Goal: Information Seeking & Learning: Learn about a topic

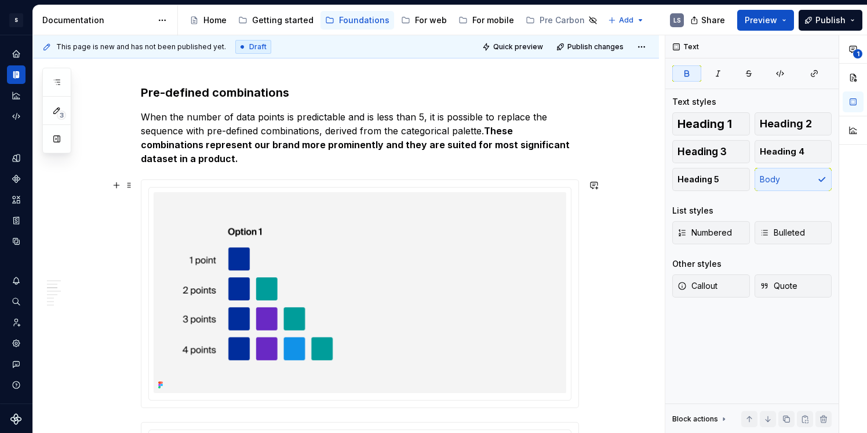
scroll to position [899, 0]
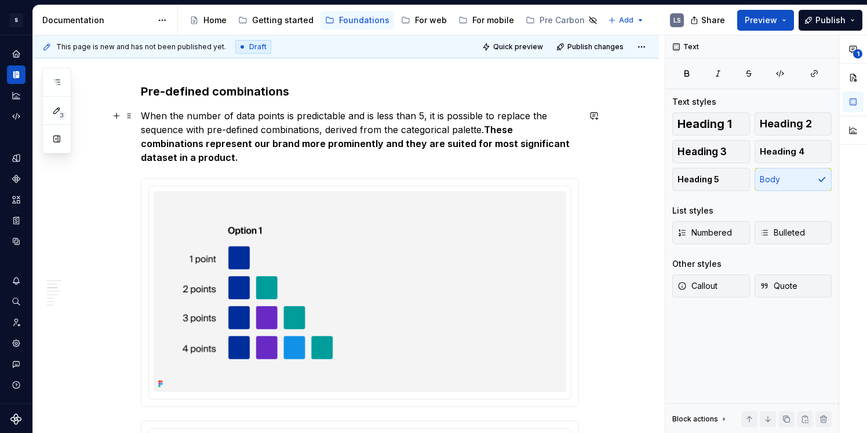
click at [351, 126] on p "When the number of data points is predictable and is less than 5, it is possibl…" at bounding box center [360, 137] width 438 height 56
click at [346, 154] on p "When the number of data points is predictable and is less than 5, it is possibl…" at bounding box center [360, 137] width 438 height 56
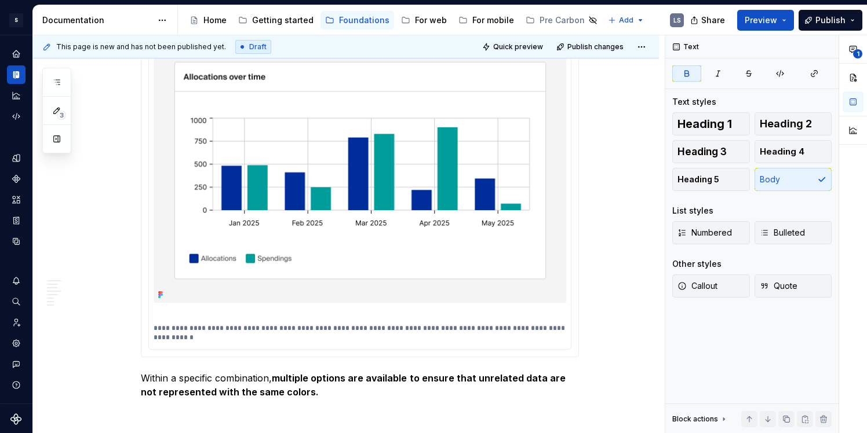
scroll to position [1330, 0]
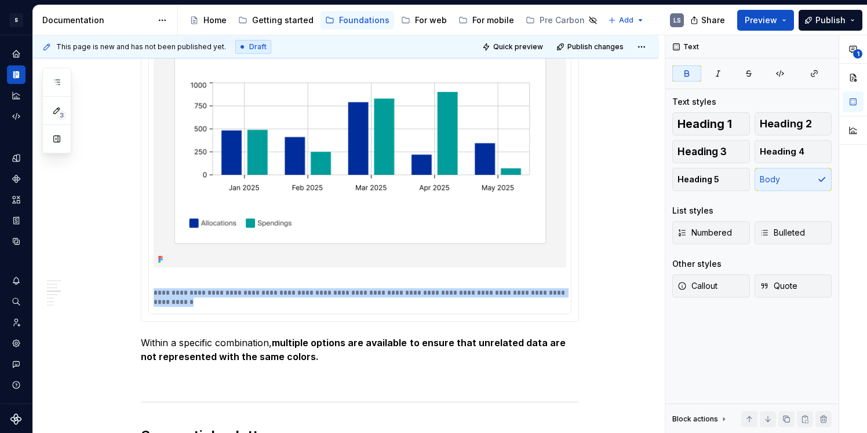
drag, startPoint x: 213, startPoint y: 300, endPoint x: 154, endPoint y: 293, distance: 60.1
click at [154, 293] on div "**********" at bounding box center [360, 156] width 422 height 316
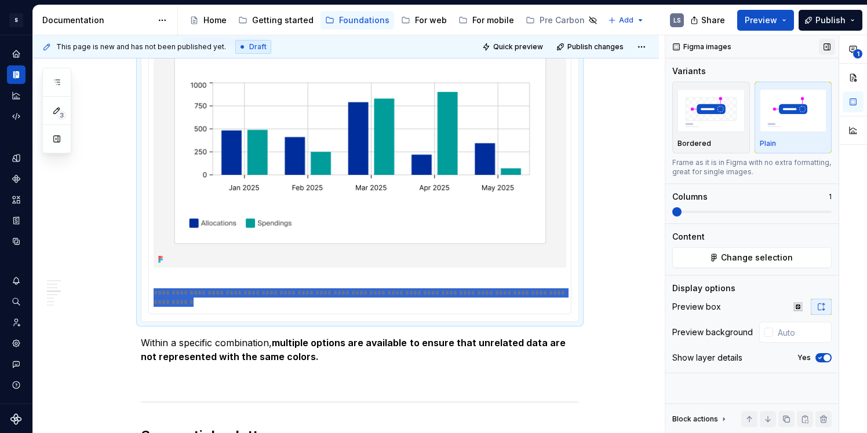
click at [827, 43] on button "button" at bounding box center [827, 47] width 16 height 16
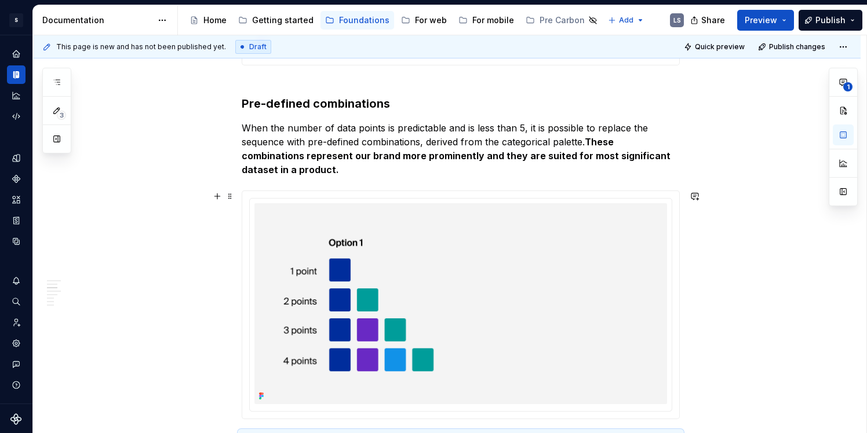
scroll to position [881, 0]
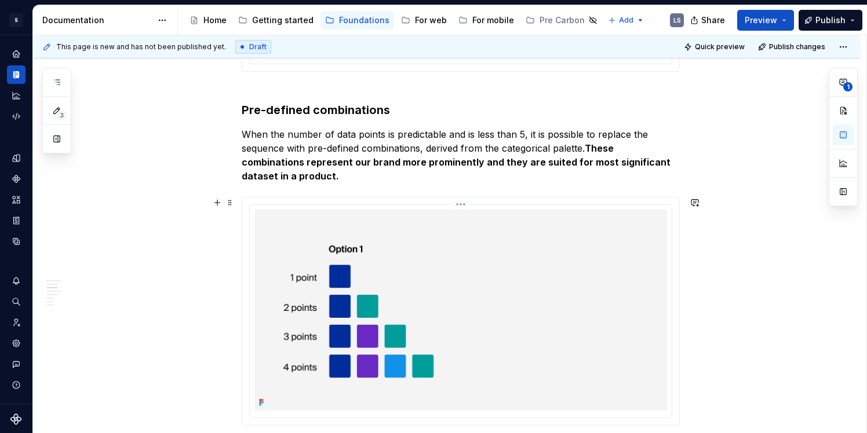
click at [469, 205] on html "S Digital Design System LS Design system data Documentation Accessibility guide…" at bounding box center [433, 216] width 867 height 433
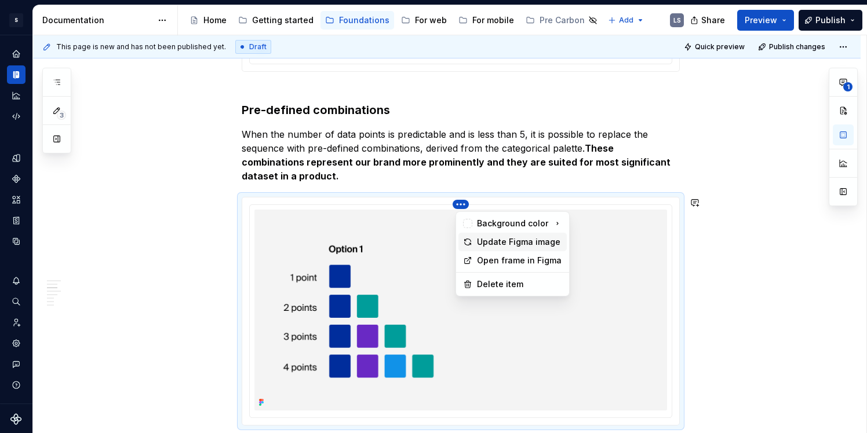
click at [490, 245] on div "Update Figma image" at bounding box center [519, 242] width 85 height 12
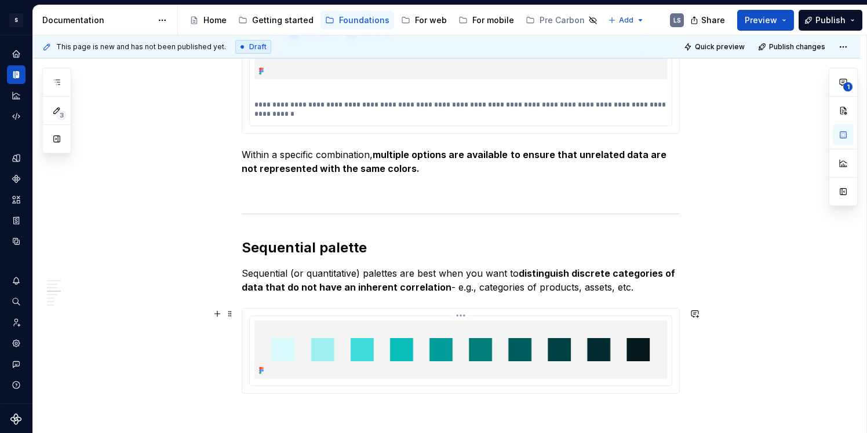
scroll to position [1512, 0]
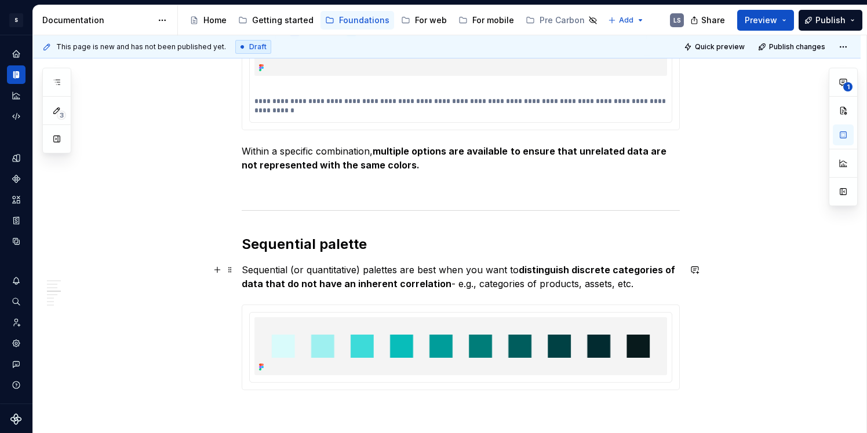
type textarea "*"
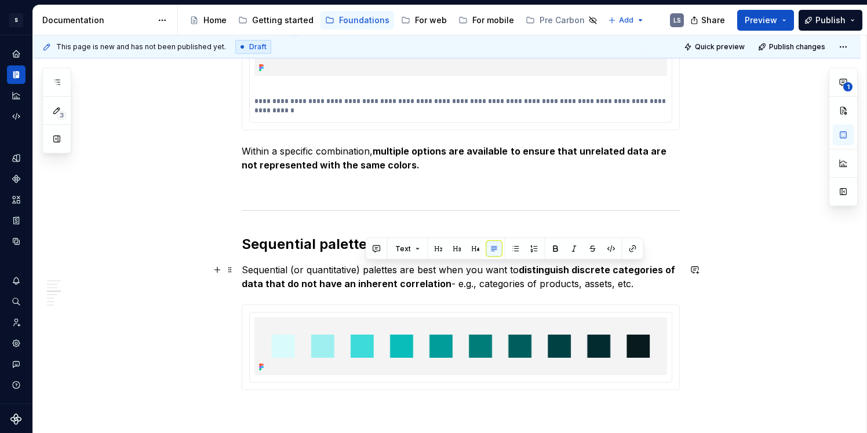
drag, startPoint x: 366, startPoint y: 271, endPoint x: 643, endPoint y: 284, distance: 277.8
click at [643, 286] on p "Sequential (or quantitative) palettes are best when you want to distinguish dis…" at bounding box center [461, 277] width 438 height 28
paste div
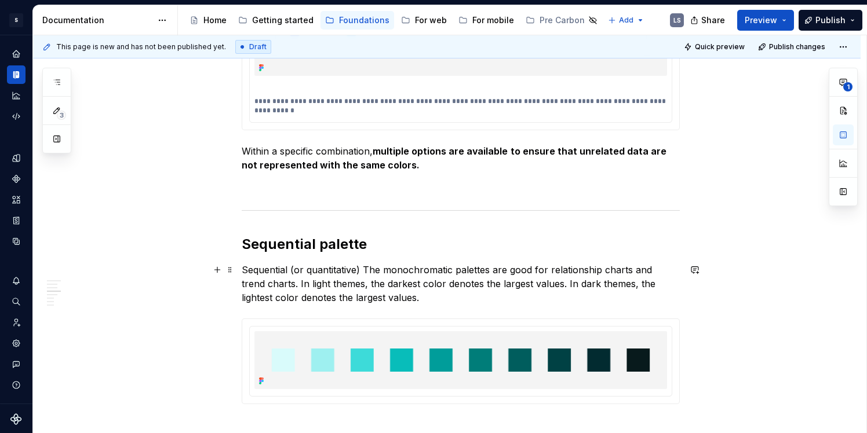
click at [405, 269] on p "Sequential (or quantitative) The monochromatic palettes are good for relationsh…" at bounding box center [461, 284] width 438 height 42
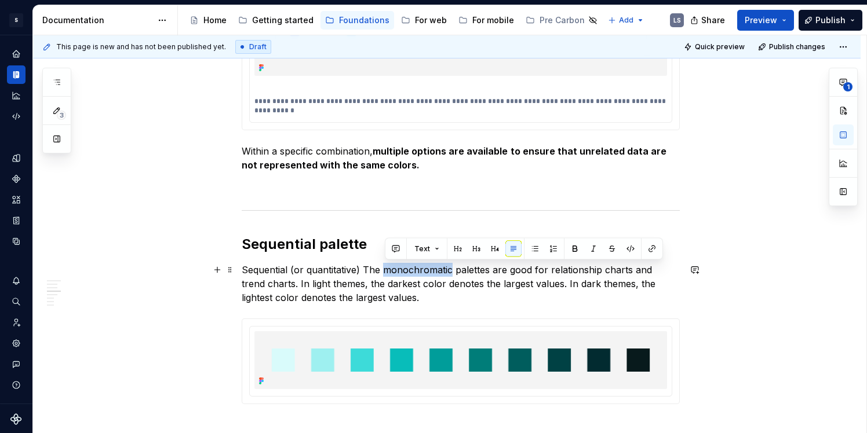
click at [405, 269] on p "Sequential (or quantitative) The monochromatic palettes are good for relationsh…" at bounding box center [461, 284] width 438 height 42
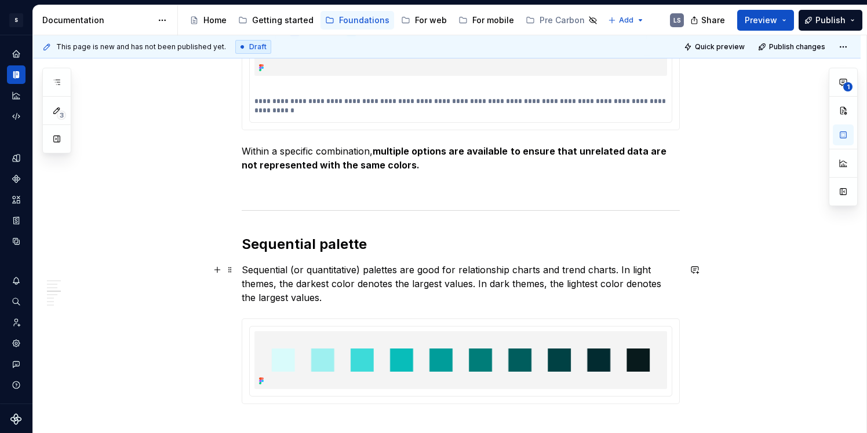
click at [376, 287] on p "Sequential (or quantitative) palettes are good for relationship charts and tren…" at bounding box center [461, 284] width 438 height 42
click at [378, 304] on p "Sequential (or quantitative) palettes are good for relationship charts and tren…" at bounding box center [461, 284] width 438 height 42
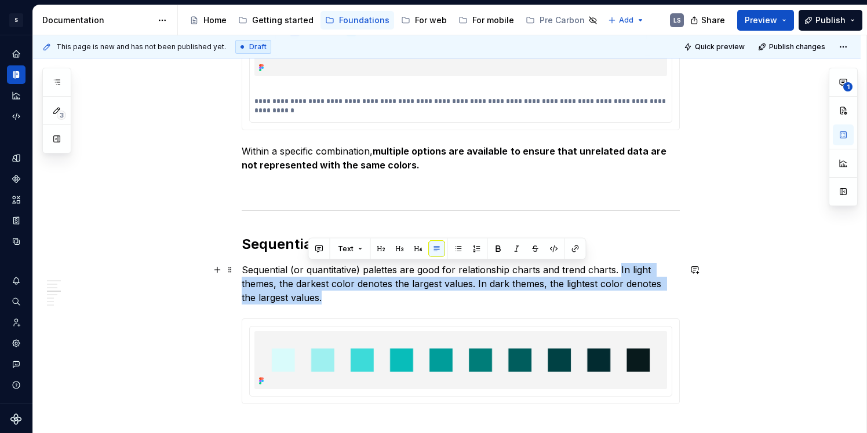
drag, startPoint x: 619, startPoint y: 270, endPoint x: 619, endPoint y: 291, distance: 21.4
click at [619, 291] on p "Sequential (or quantitative) palettes are good for relationship charts and tren…" at bounding box center [461, 284] width 438 height 42
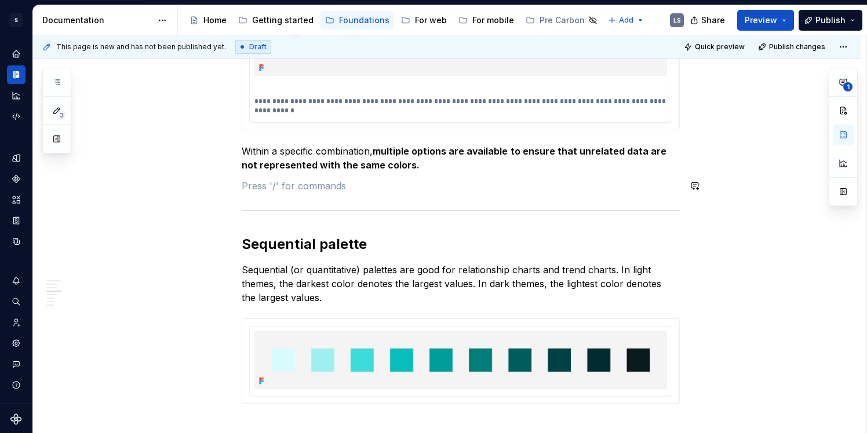
click at [593, 174] on div "Colour palettes For developer’s usage , see Storybook Colour allows us to disti…" at bounding box center [461, 375] width 438 height 3289
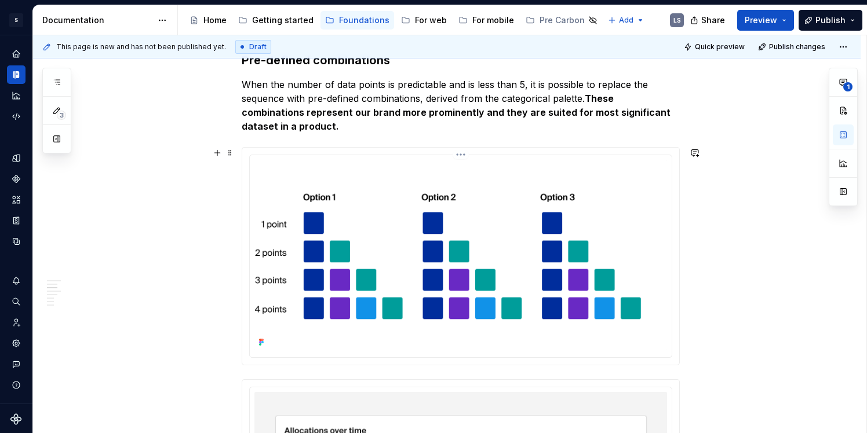
scroll to position [928, 0]
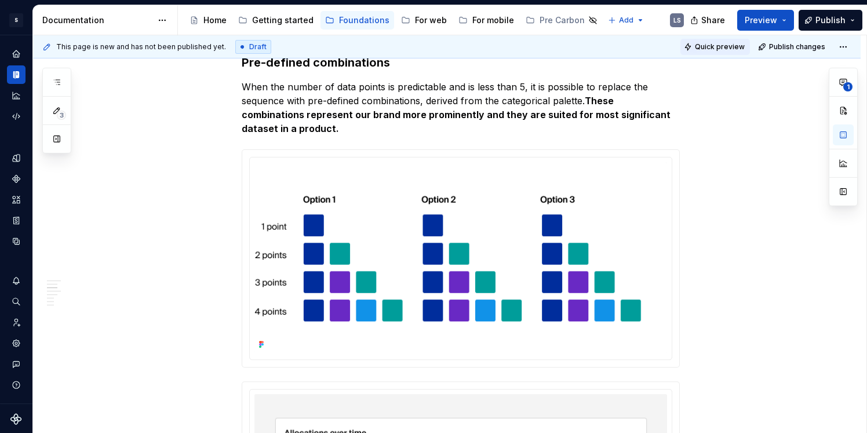
click at [717, 50] on span "Quick preview" at bounding box center [720, 46] width 50 height 9
click at [462, 160] on html "S Digital Design System LS Design system data Documentation Accessibility guide…" at bounding box center [433, 216] width 867 height 433
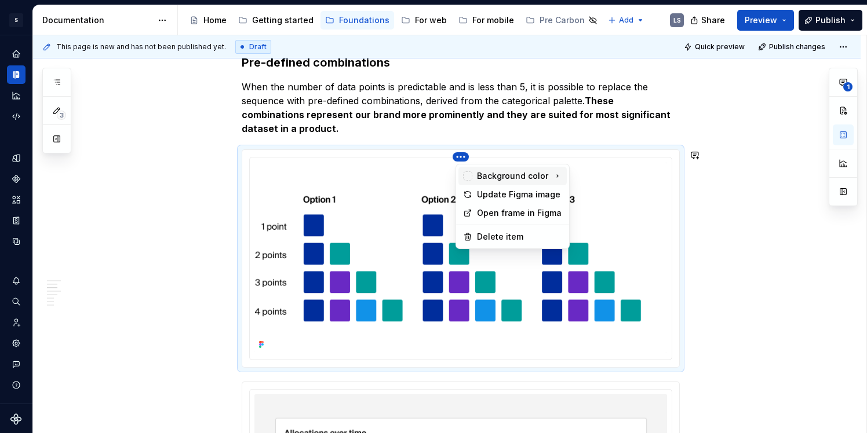
click at [491, 181] on div "Background color" at bounding box center [512, 176] width 71 height 12
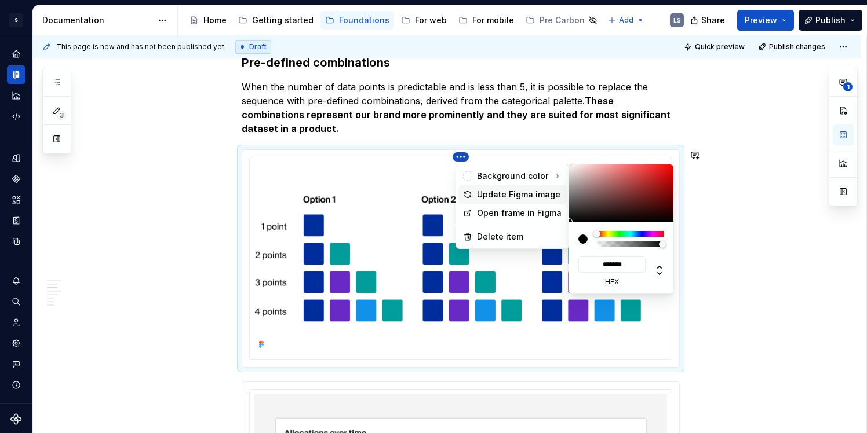
click at [488, 196] on div "Update Figma image" at bounding box center [519, 195] width 85 height 12
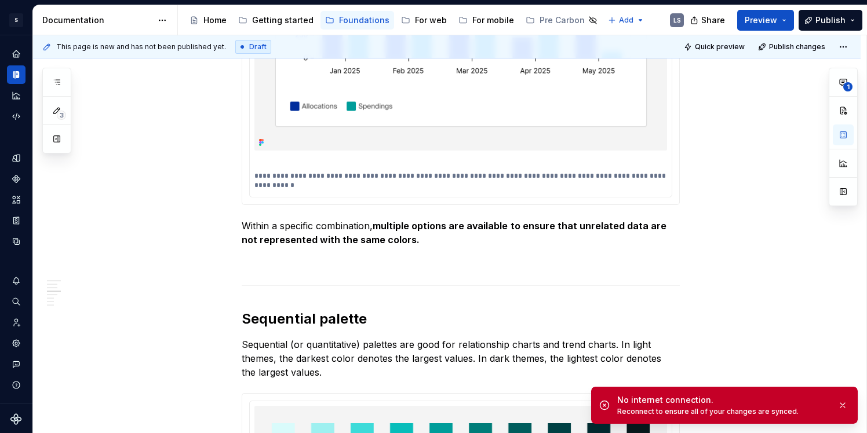
scroll to position [1439, 0]
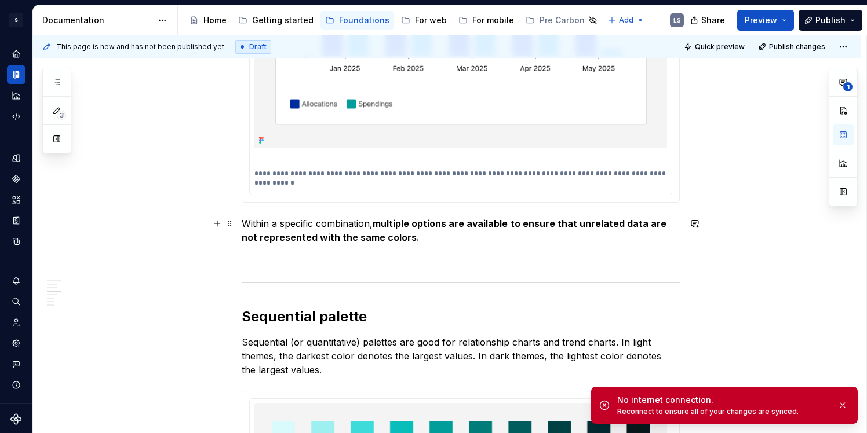
click at [439, 240] on p "Within a specific combination, multiple options are available to ensure that un…" at bounding box center [461, 231] width 438 height 28
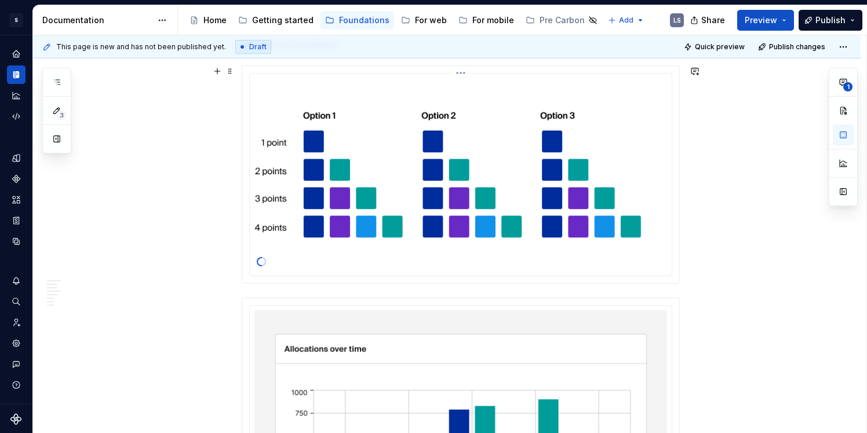
scroll to position [919, 0]
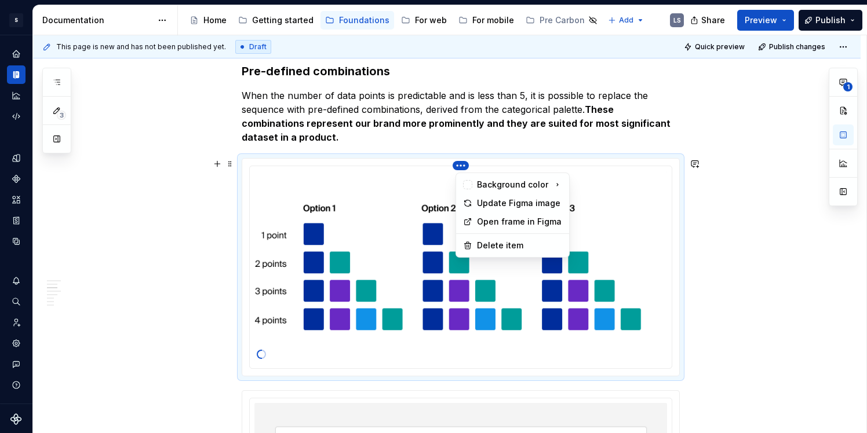
click at [461, 168] on html "S Digital Design System LS Design system data Documentation Accessibility guide…" at bounding box center [433, 216] width 867 height 433
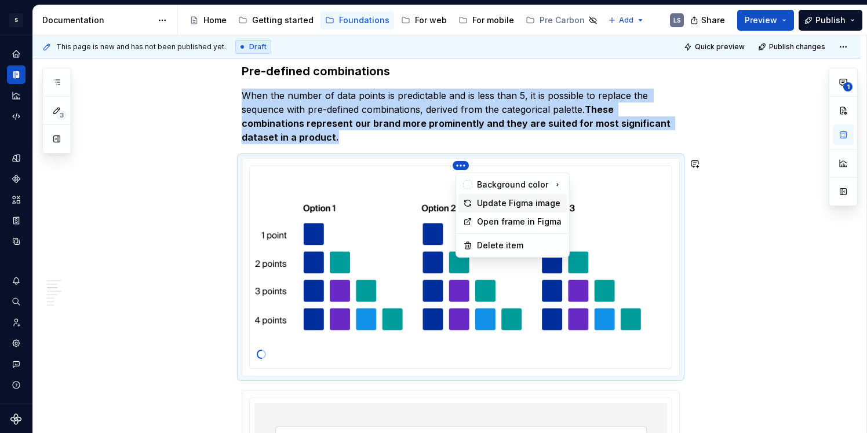
click at [491, 203] on div "Update Figma image" at bounding box center [519, 204] width 85 height 12
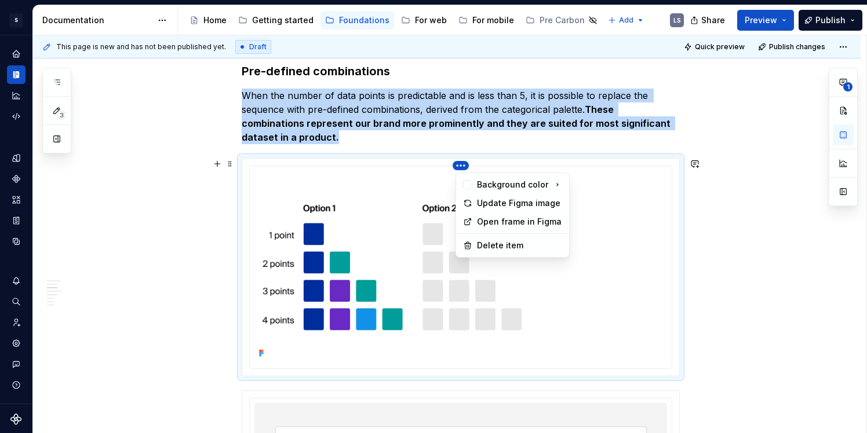
click at [463, 169] on html "S Digital Design System LS Design system data Documentation Accessibility guide…" at bounding box center [433, 216] width 867 height 433
click at [503, 204] on div "Update Figma image" at bounding box center [519, 204] width 85 height 12
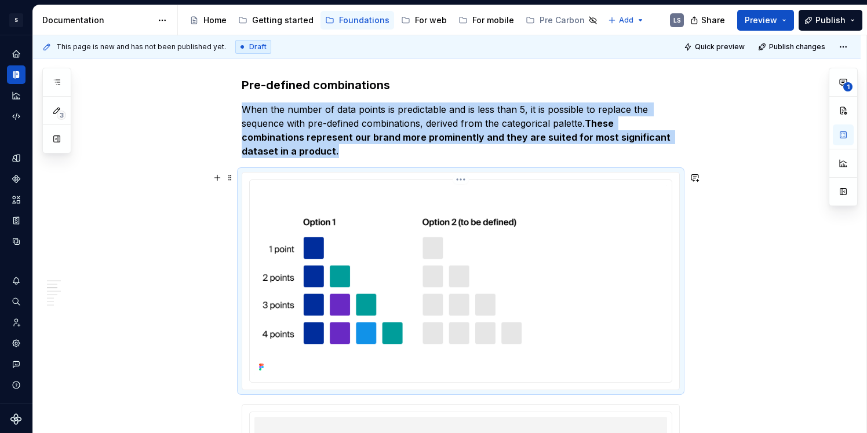
scroll to position [904, 0]
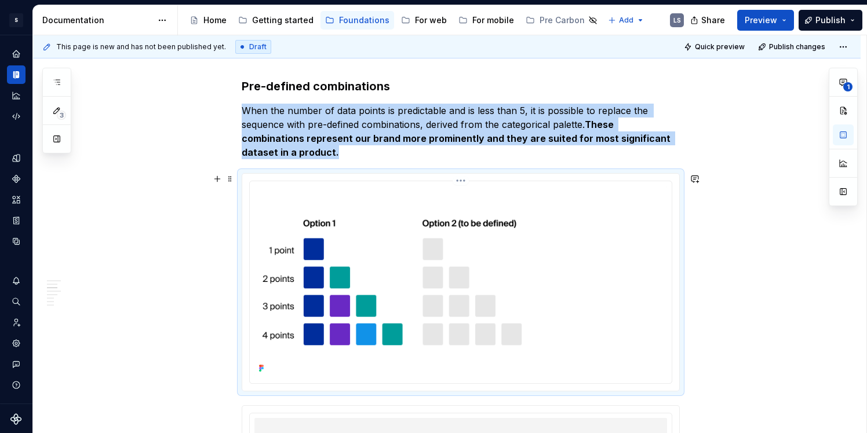
click at [464, 182] on html "S Digital Design System LS Design system data Documentation Accessibility guide…" at bounding box center [433, 216] width 867 height 433
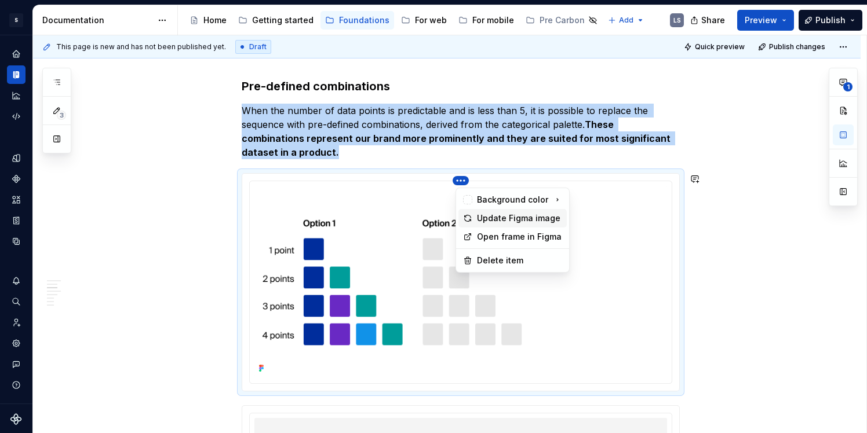
click at [494, 216] on div "Update Figma image" at bounding box center [519, 219] width 85 height 12
click at [462, 180] on html "S Digital Design System LS Design system data Documentation Accessibility guide…" at bounding box center [433, 216] width 867 height 433
click at [696, 302] on html "S Digital Design System LS Design system data Documentation Accessibility guide…" at bounding box center [433, 216] width 867 height 433
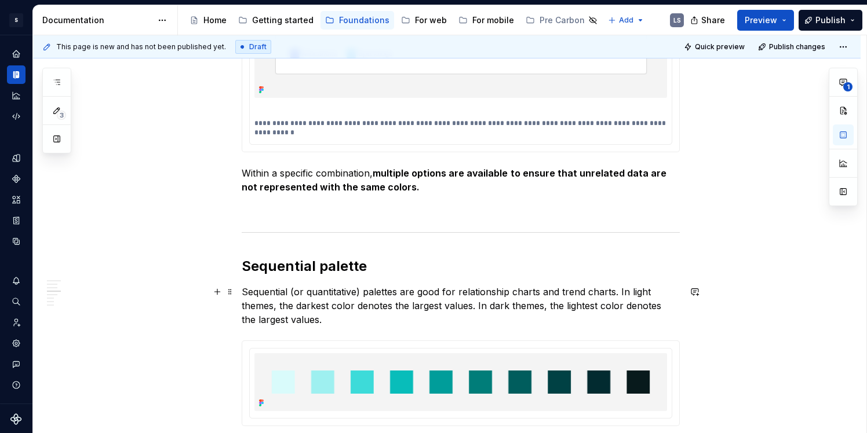
scroll to position [1489, 0]
click at [461, 204] on p at bounding box center [461, 209] width 438 height 14
click at [422, 197] on div "Colour palettes For developer’s usage , see Storybook Colour allows us to disti…" at bounding box center [461, 398] width 438 height 3289
click at [412, 188] on p "Within a specific combination, multiple options are available to ensure that un…" at bounding box center [461, 181] width 438 height 28
click at [408, 207] on p at bounding box center [461, 209] width 438 height 14
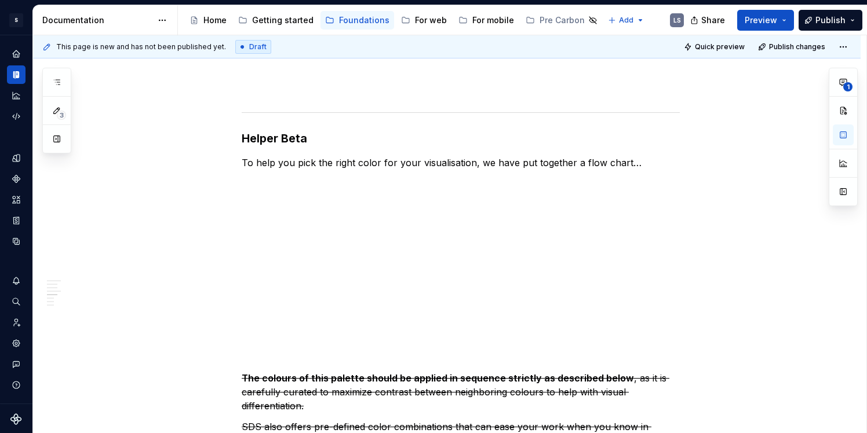
scroll to position [1841, 0]
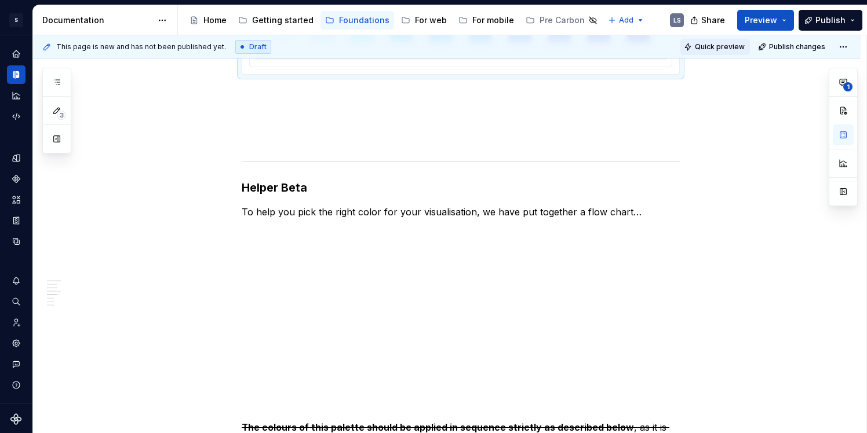
click at [724, 54] on span "Quick preview" at bounding box center [715, 47] width 70 height 16
click at [724, 49] on span "Quick preview" at bounding box center [720, 46] width 50 height 9
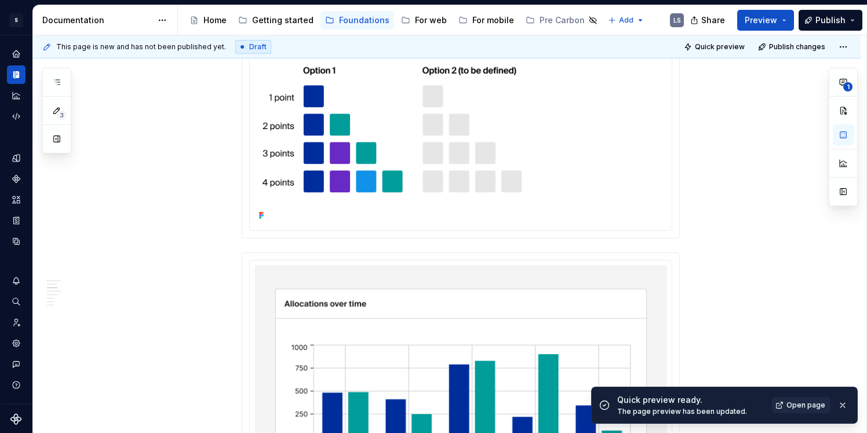
scroll to position [856, 0]
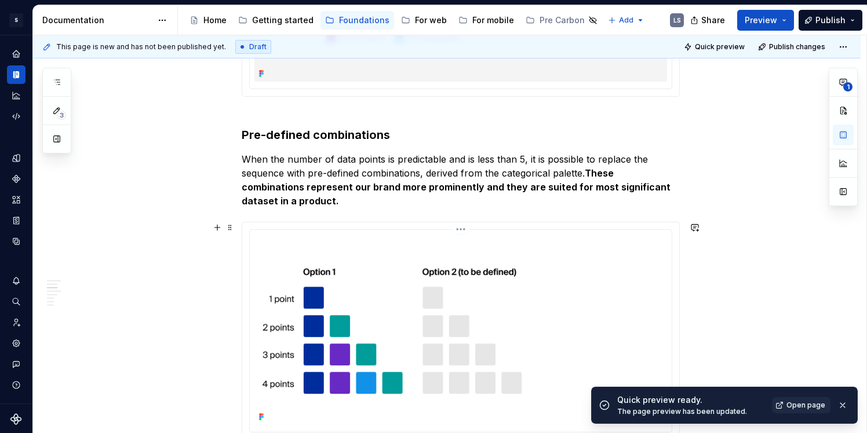
click at [466, 233] on html "S Digital Design System LS Design system data Documentation Accessibility guide…" at bounding box center [433, 216] width 867 height 433
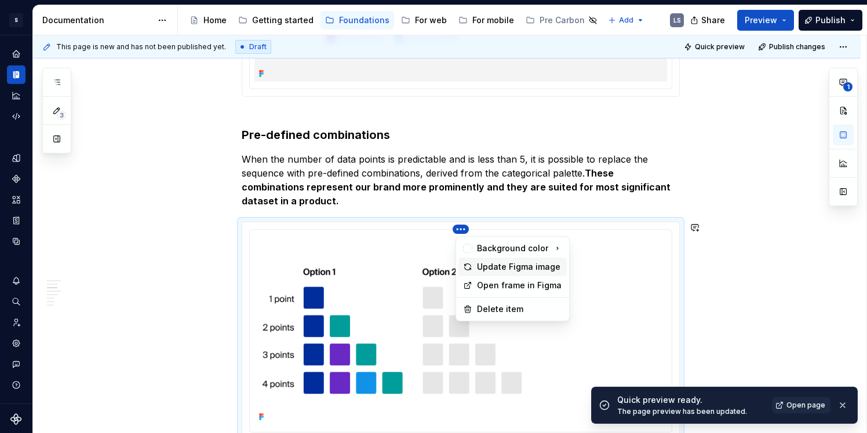
click at [484, 269] on div "Update Figma image" at bounding box center [519, 267] width 85 height 12
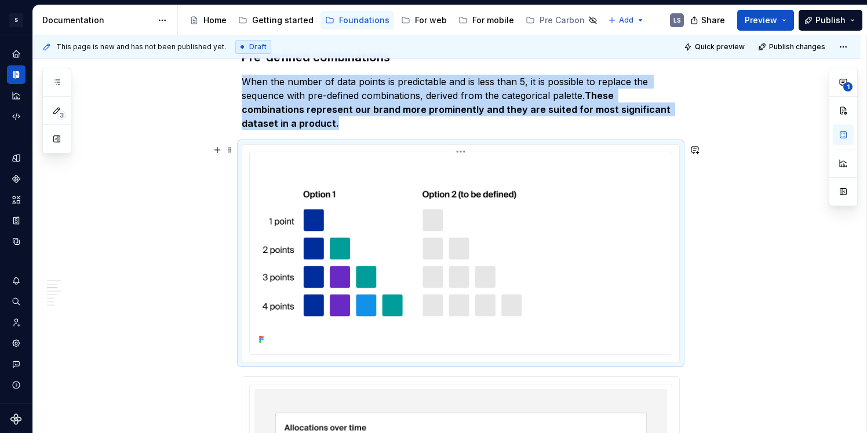
scroll to position [933, 0]
click at [468, 153] on html "S Digital Design System LS Design system data Documentation Accessibility guide…" at bounding box center [433, 216] width 867 height 433
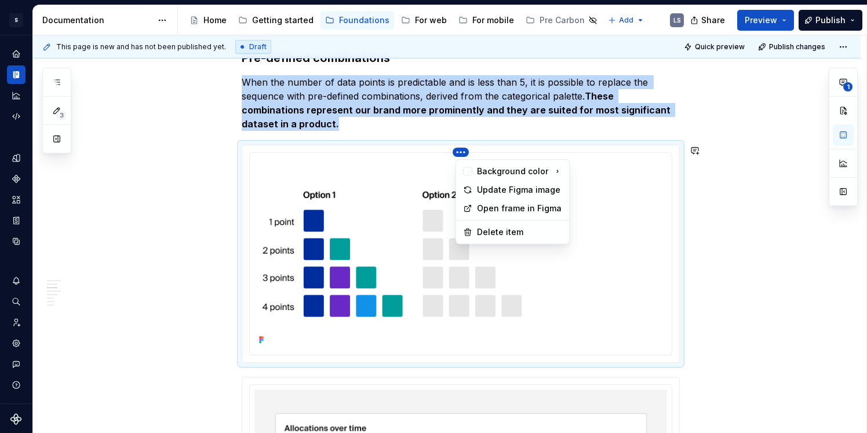
click at [441, 111] on html "S Digital Design System LS Design system data Documentation Accessibility guide…" at bounding box center [433, 216] width 867 height 433
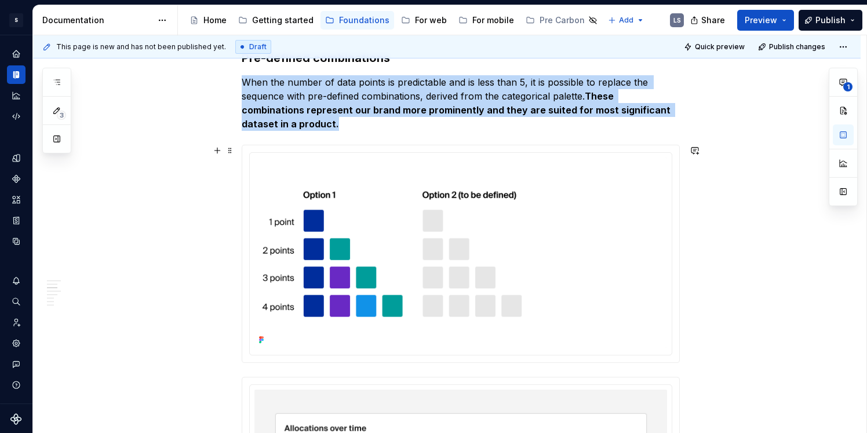
click at [430, 154] on div at bounding box center [461, 254] width 422 height 202
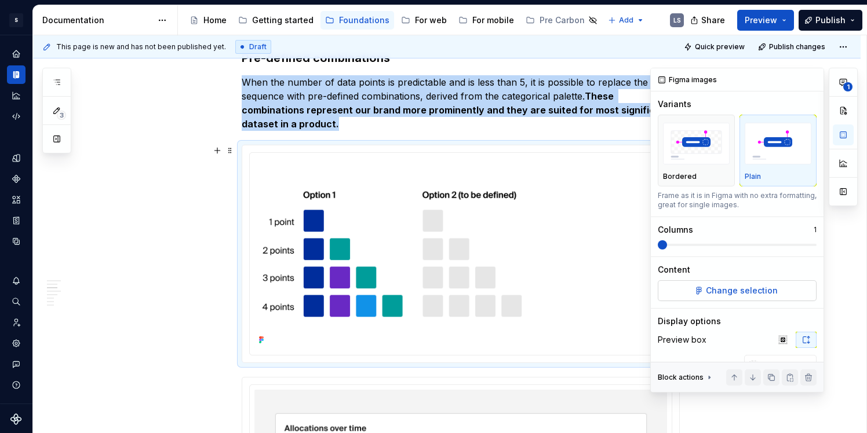
click at [754, 292] on span "Change selection" at bounding box center [742, 291] width 72 height 12
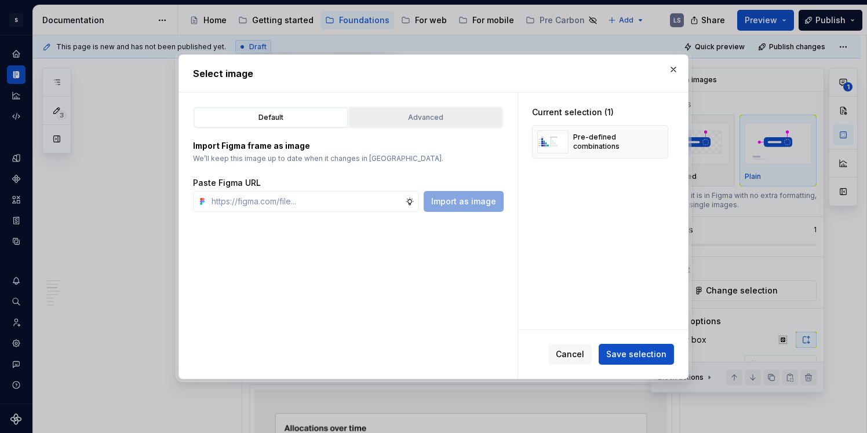
click at [406, 118] on div "Advanced" at bounding box center [425, 118] width 145 height 12
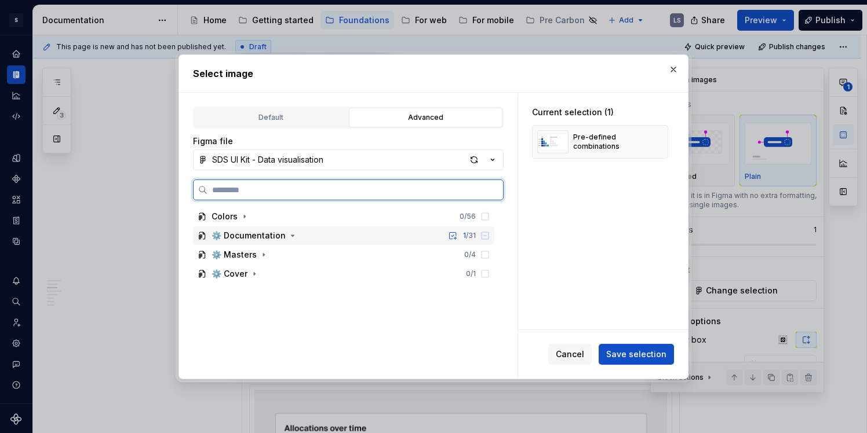
click at [311, 236] on div "⚙️ Documentation 1 / 31" at bounding box center [343, 236] width 301 height 19
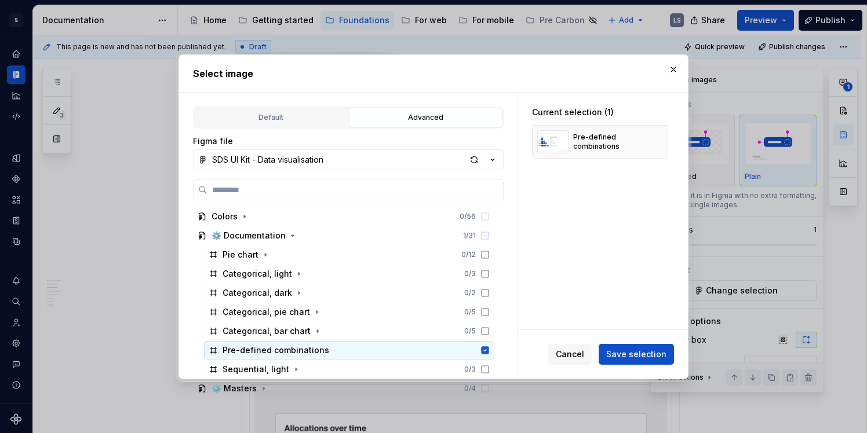
scroll to position [24, 0]
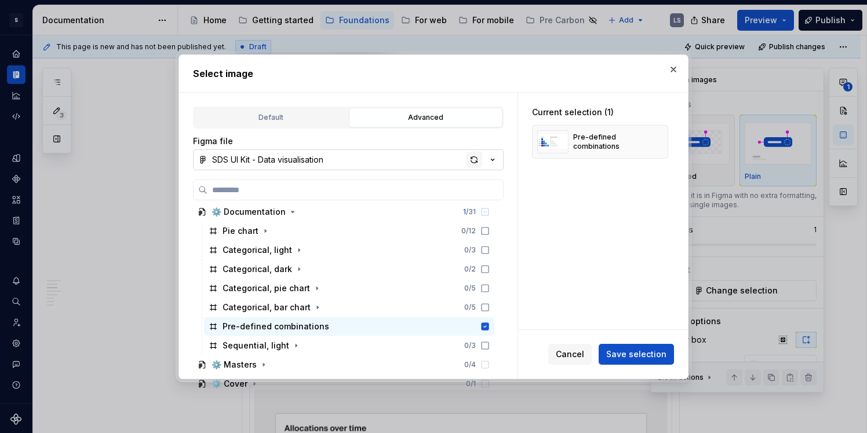
click at [474, 159] on div "button" at bounding box center [474, 160] width 16 height 16
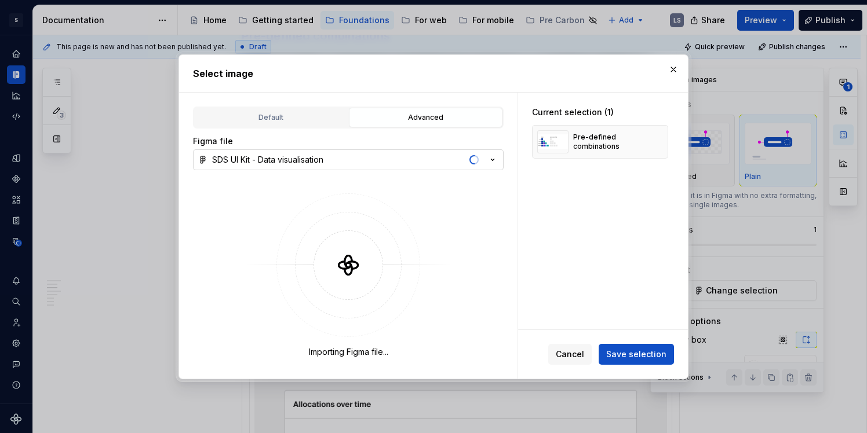
scroll to position [911, 0]
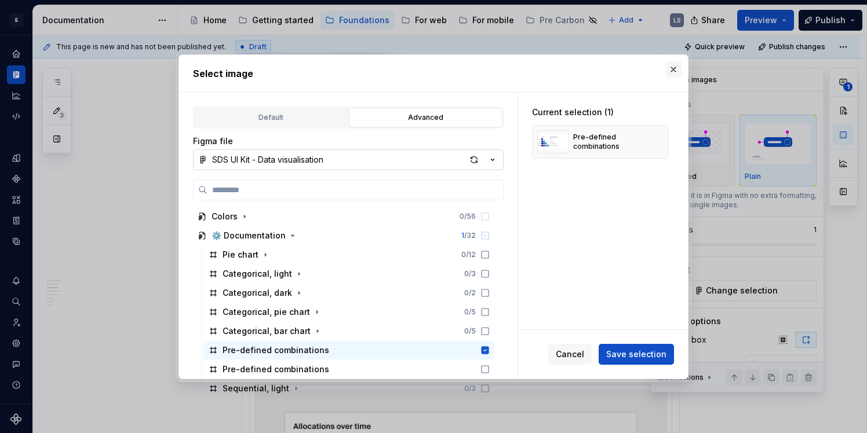
click at [676, 72] on button "button" at bounding box center [673, 69] width 16 height 16
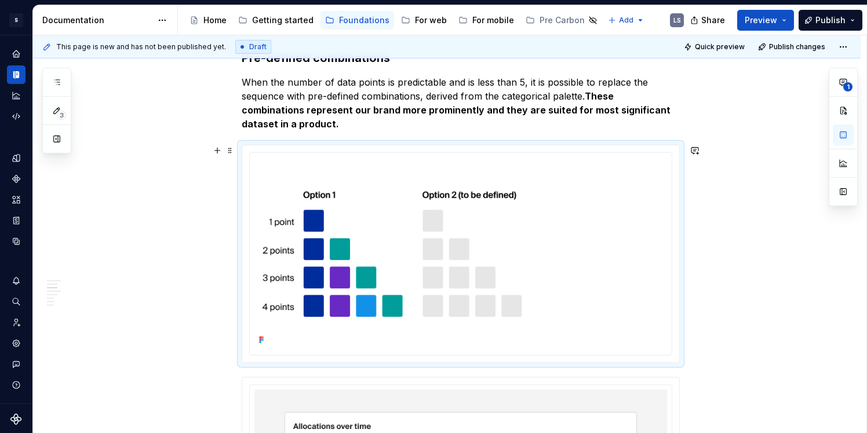
click at [466, 151] on div at bounding box center [460, 253] width 437 height 217
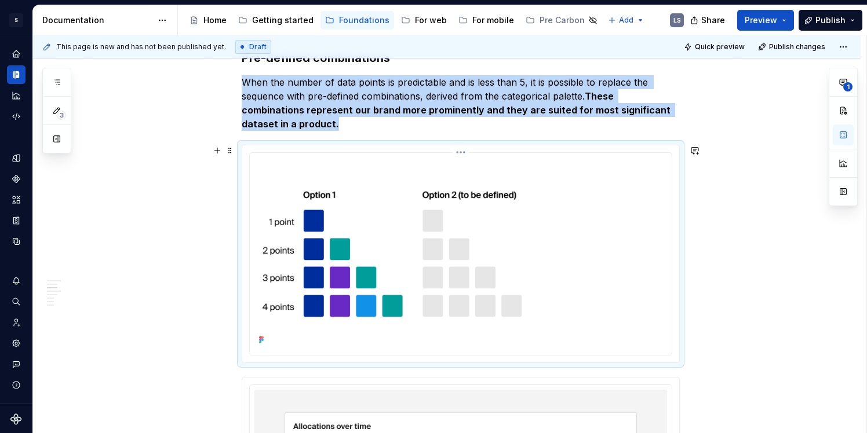
click at [463, 155] on html "S Digital Design System LS Design system data Documentation Accessibility guide…" at bounding box center [433, 216] width 867 height 433
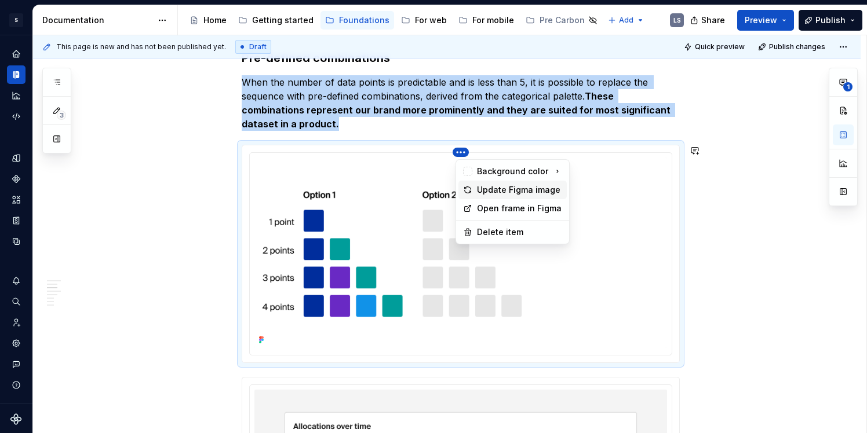
click at [480, 187] on div "Update Figma image" at bounding box center [519, 190] width 85 height 12
click at [469, 154] on html "S Digital Design System LS Design system data Documentation Accessibility guide…" at bounding box center [433, 216] width 867 height 433
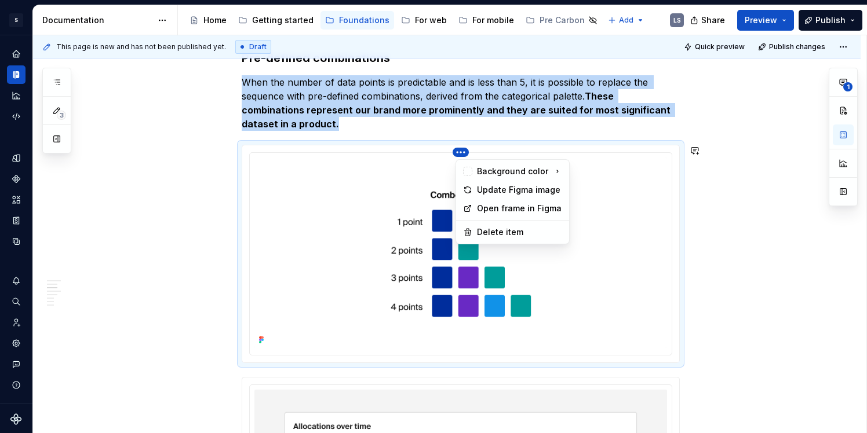
click at [446, 126] on html "S Digital Design System LS Design system data Documentation Accessibility guide…" at bounding box center [433, 216] width 867 height 433
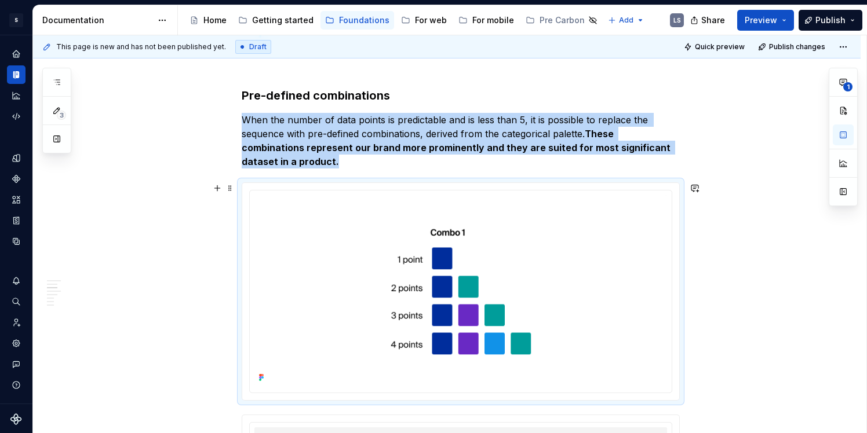
scroll to position [873, 0]
click at [467, 194] on html "S Digital Design System LS Design system data Documentation Accessibility guide…" at bounding box center [433, 216] width 867 height 433
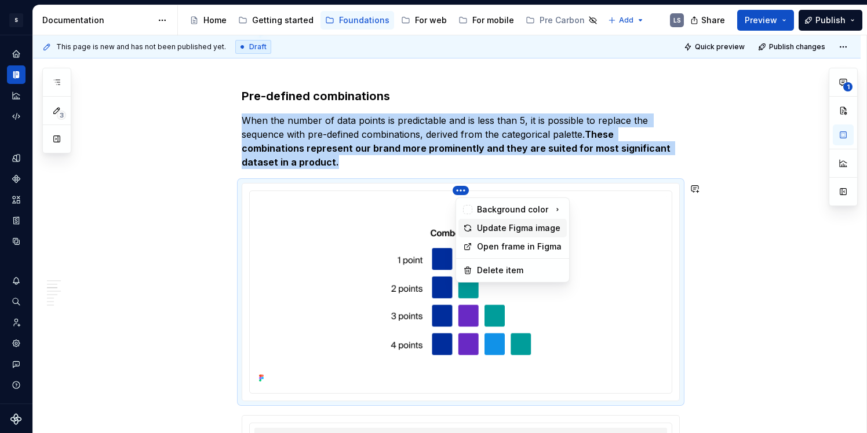
click at [488, 224] on div "Update Figma image" at bounding box center [519, 228] width 85 height 12
type textarea "*"
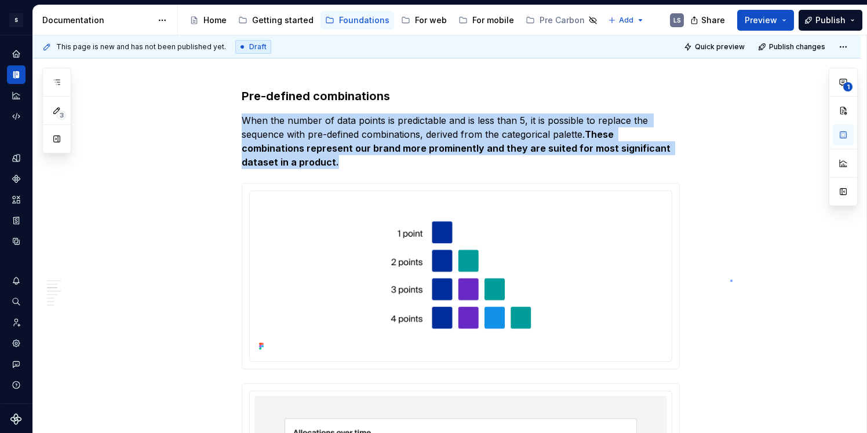
click at [730, 280] on div "This page is new and has not been published yet. Draft Quick preview Publish ch…" at bounding box center [449, 234] width 833 height 399
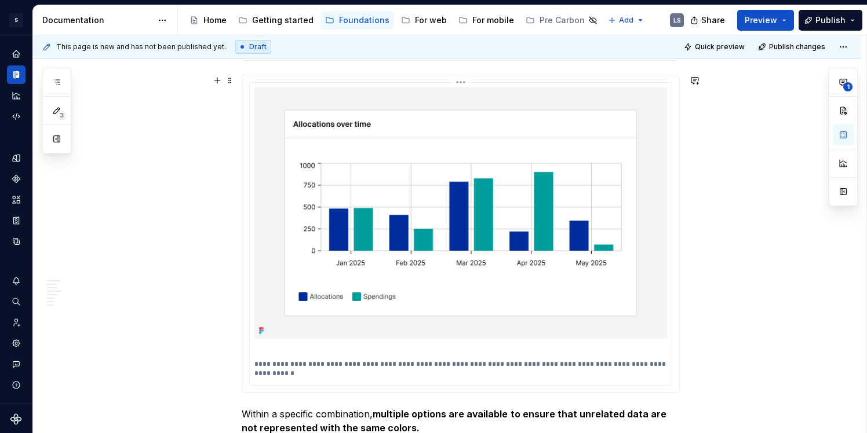
scroll to position [1179, 0]
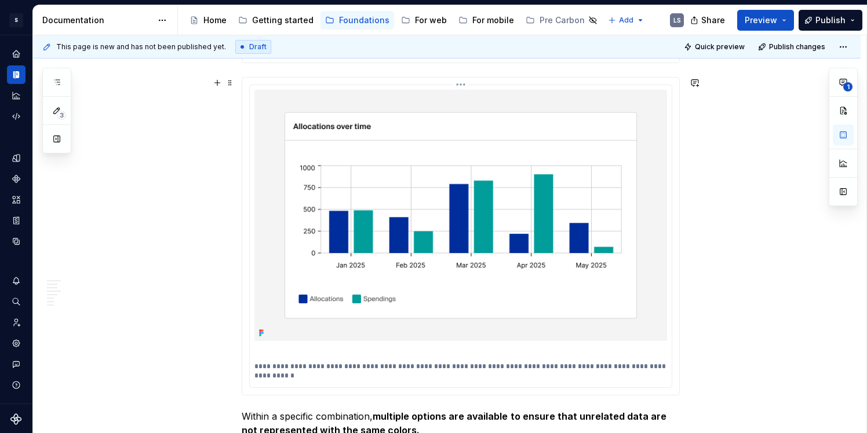
click at [259, 363] on p "**********" at bounding box center [460, 371] width 412 height 19
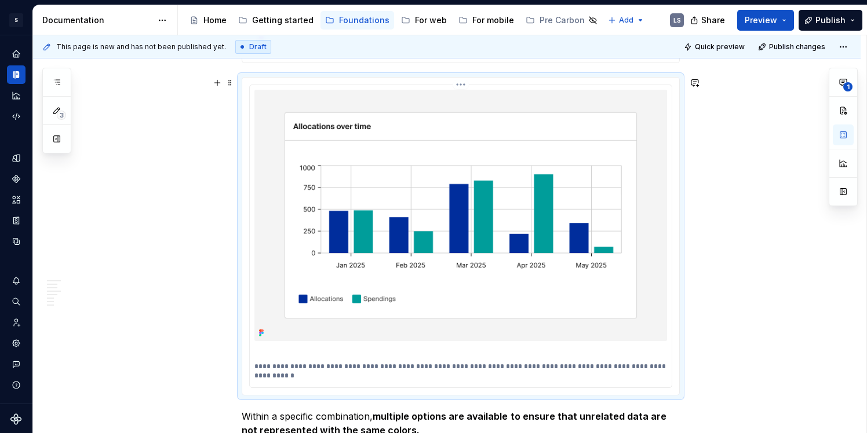
click at [262, 352] on p at bounding box center [460, 352] width 412 height 12
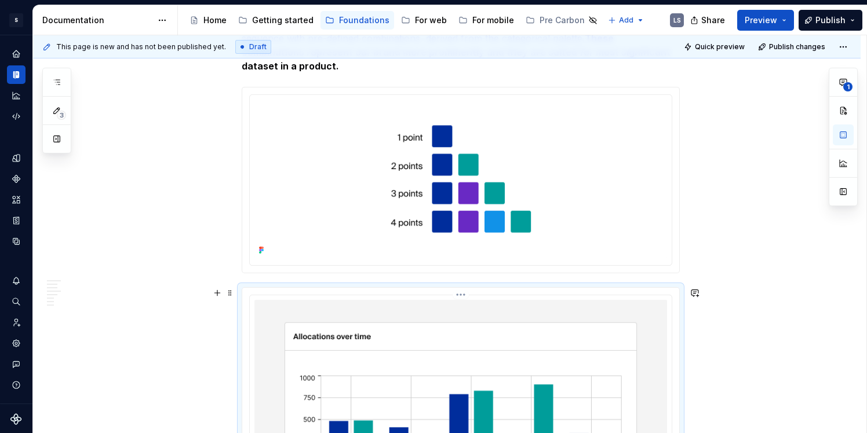
scroll to position [968, 0]
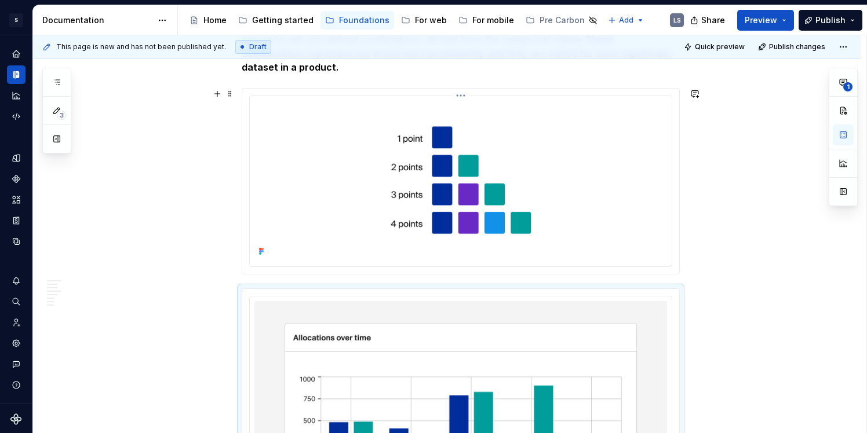
click at [461, 90] on html "S Digital Design System LS Design system data Documentation Accessibility guide…" at bounding box center [433, 216] width 867 height 433
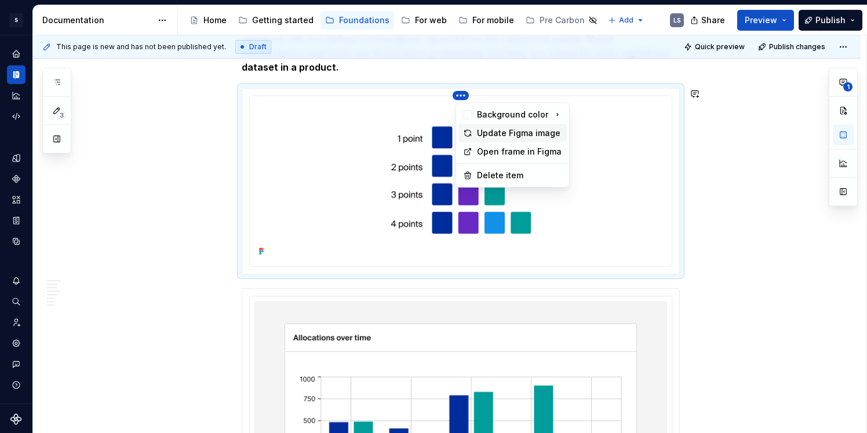
click at [491, 130] on div "Update Figma image" at bounding box center [519, 133] width 85 height 12
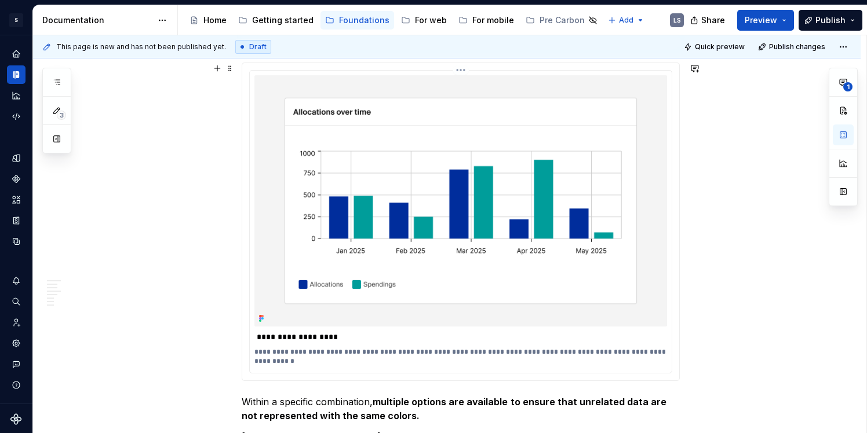
scroll to position [1181, 0]
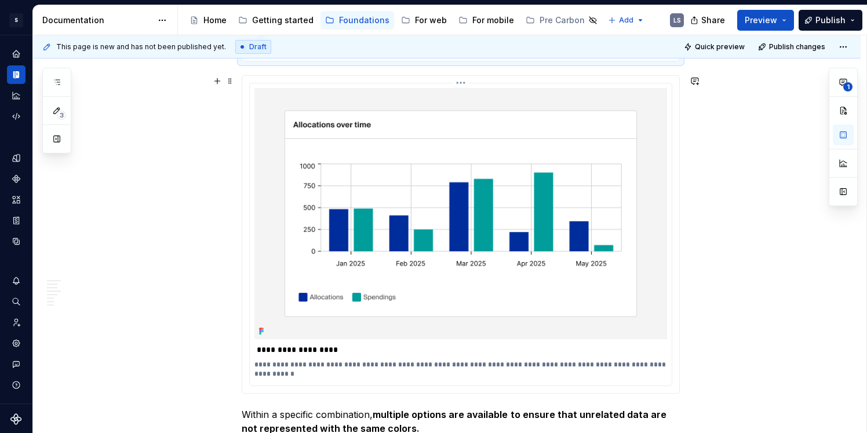
click at [381, 350] on p "**********" at bounding box center [460, 350] width 412 height 12
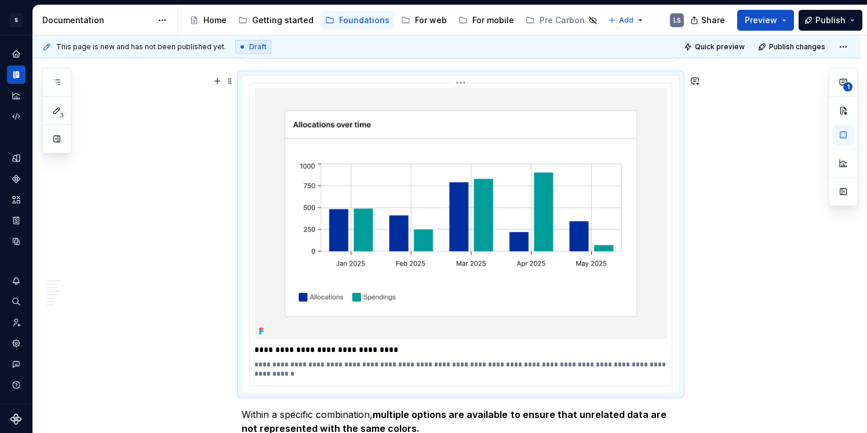
click at [258, 367] on p "**********" at bounding box center [460, 369] width 412 height 19
click at [360, 366] on p "**********" at bounding box center [460, 369] width 412 height 19
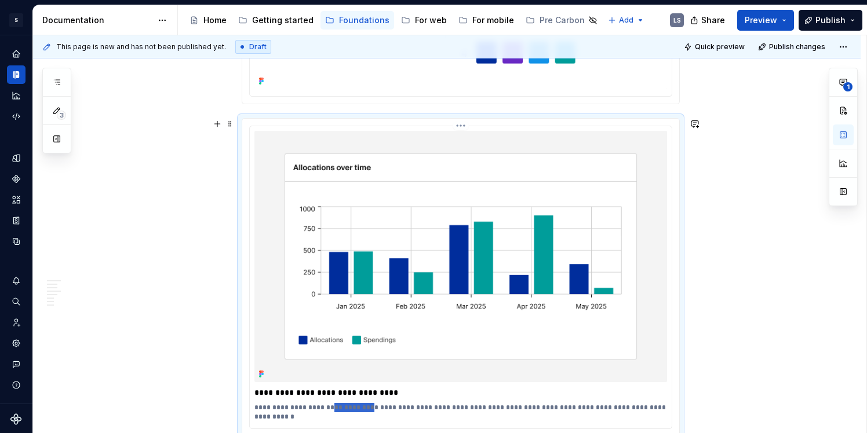
scroll to position [1135, 0]
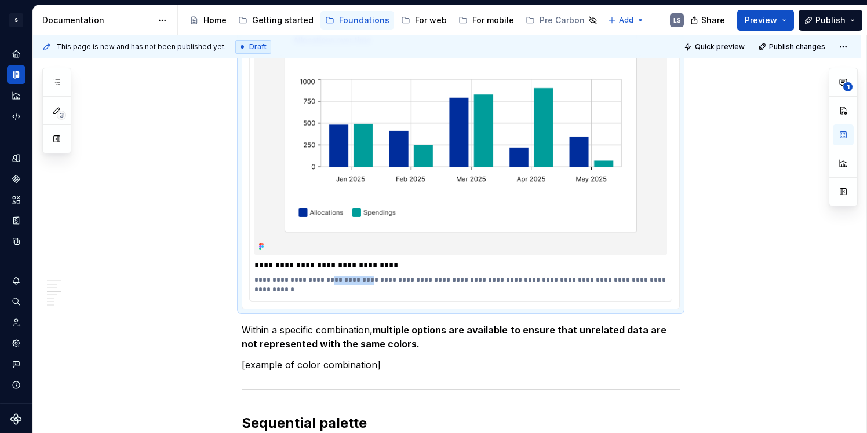
scroll to position [1273, 0]
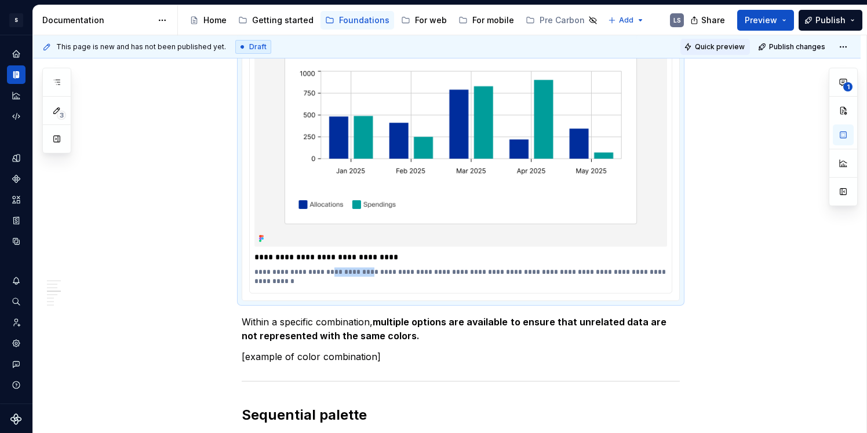
click at [703, 51] on button "Quick preview" at bounding box center [715, 47] width 70 height 16
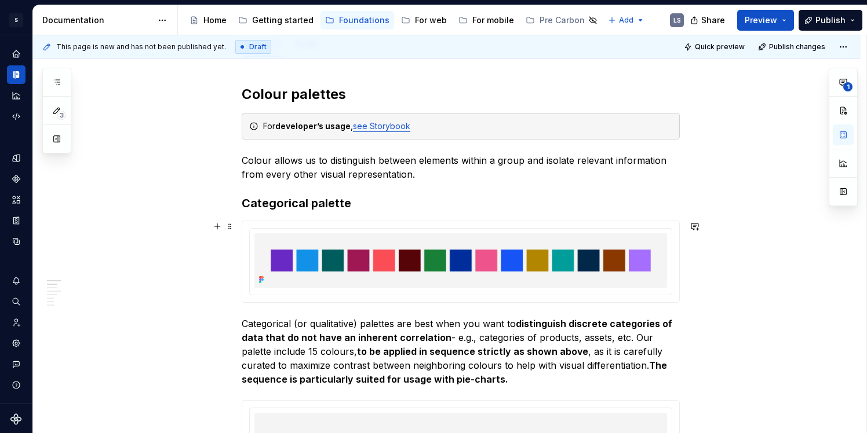
scroll to position [0, 0]
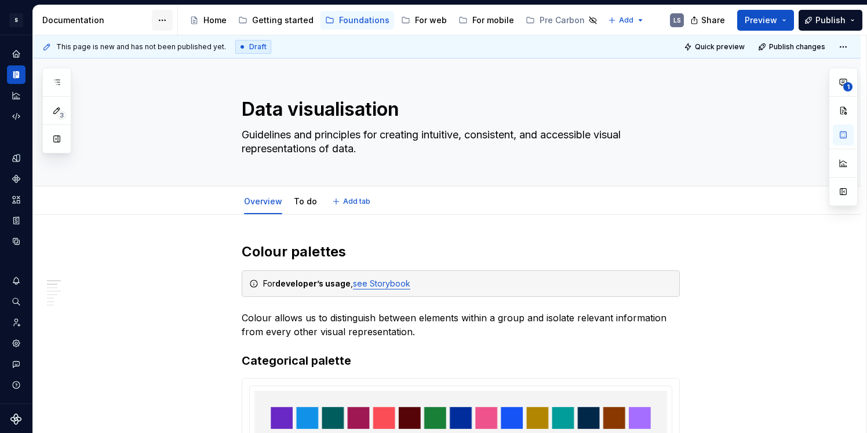
type textarea "*"
